Goal: Task Accomplishment & Management: Use online tool/utility

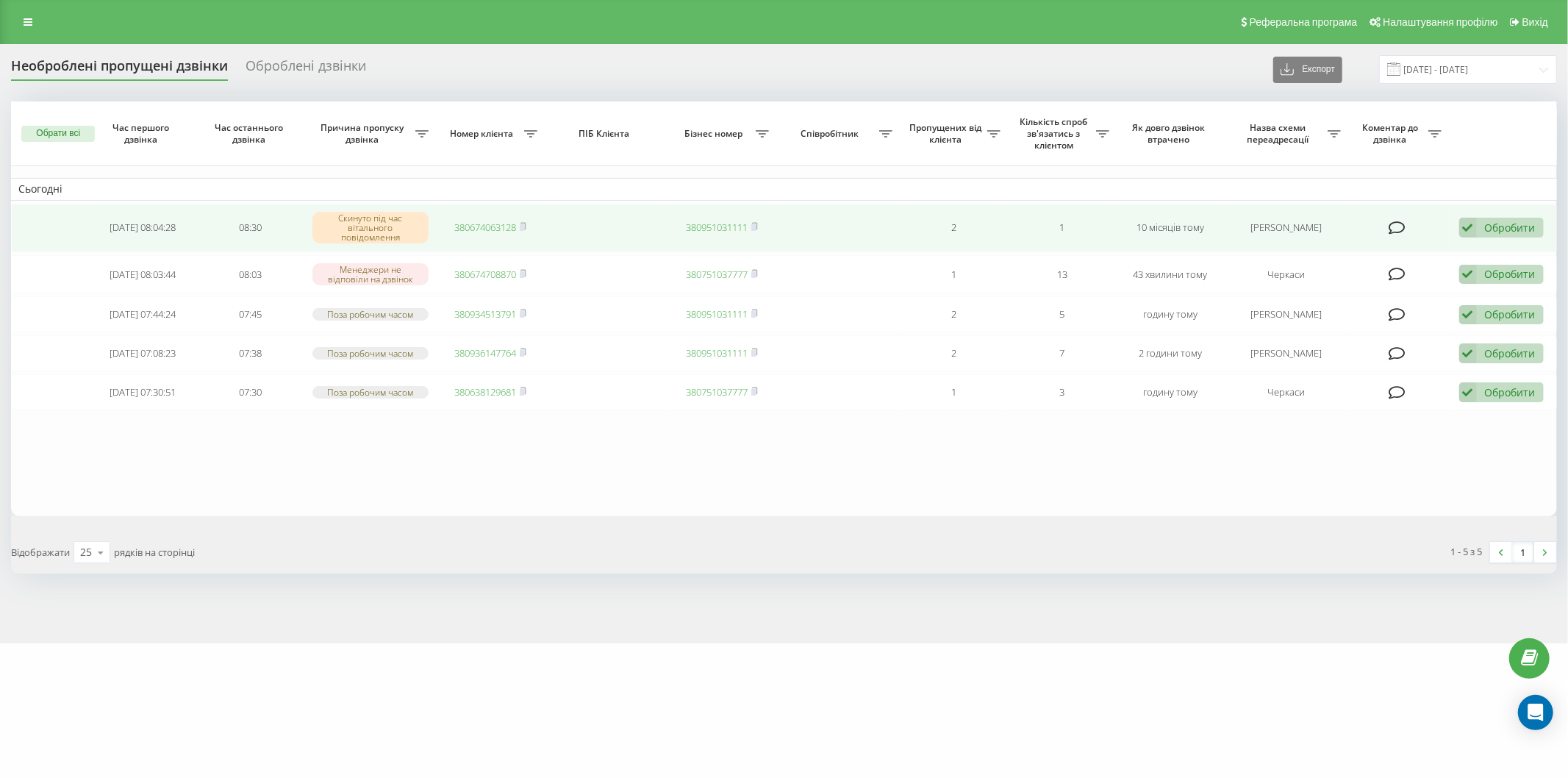
click at [1162, 222] on td "10 місяців тому" at bounding box center [1171, 228] width 108 height 49
drag, startPoint x: 1230, startPoint y: 241, endPoint x: 1096, endPoint y: 231, distance: 134.4
click at [1096, 231] on tr "2024-10-21 08:04:28 08:30 Скинуто під час вітального повідомлення 380674063128 …" at bounding box center [784, 228] width 1546 height 49
click at [1094, 231] on td "1" at bounding box center [1062, 228] width 108 height 49
